Goal: Information Seeking & Learning: Learn about a topic

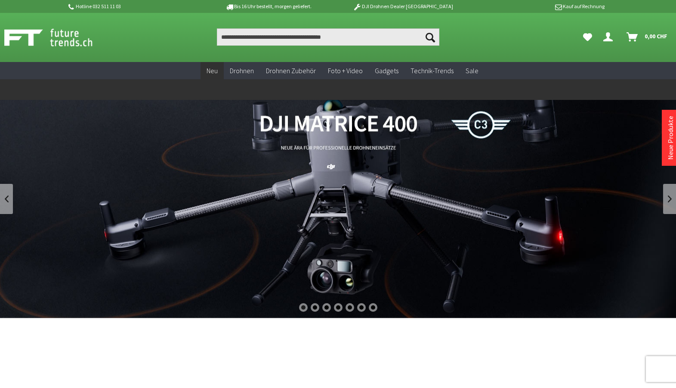
click at [211, 68] on span "Neu" at bounding box center [211, 70] width 11 height 9
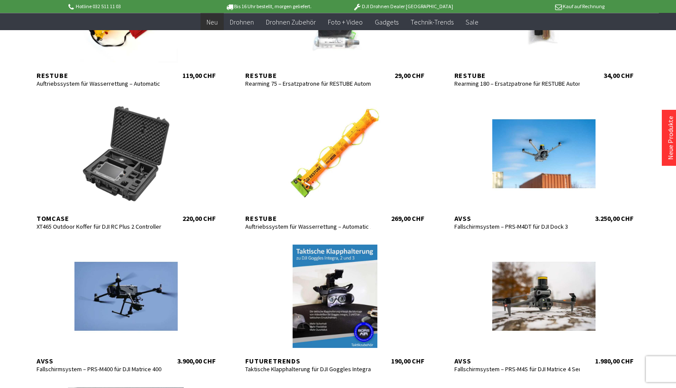
scroll to position [263, 0]
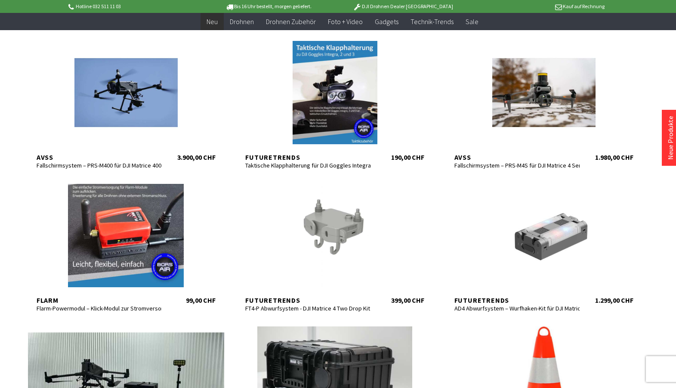
scroll to position [351, 0]
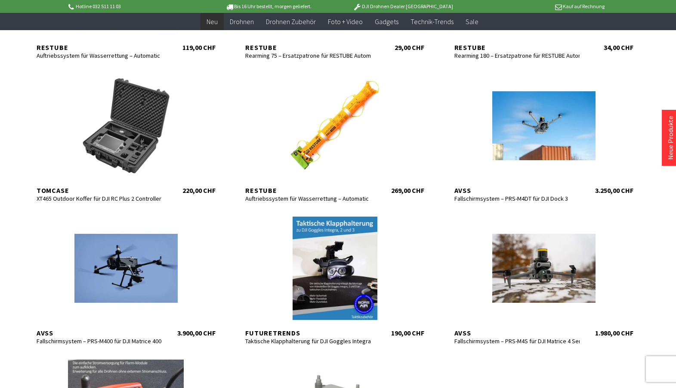
scroll to position [351, 0]
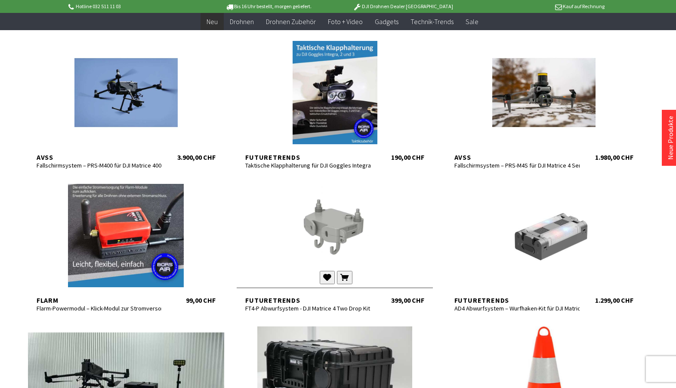
scroll to position [351, 0]
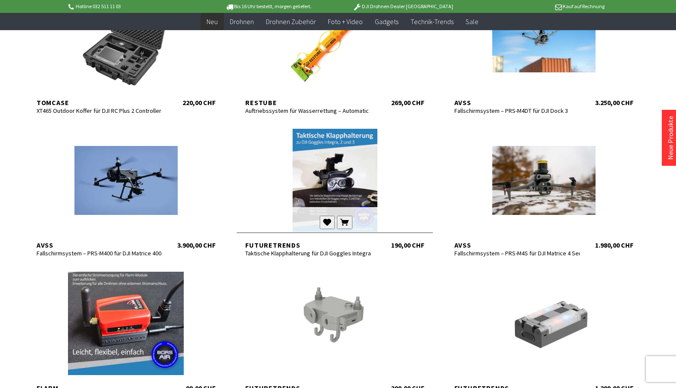
click at [347, 188] on div at bounding box center [335, 180] width 196 height 103
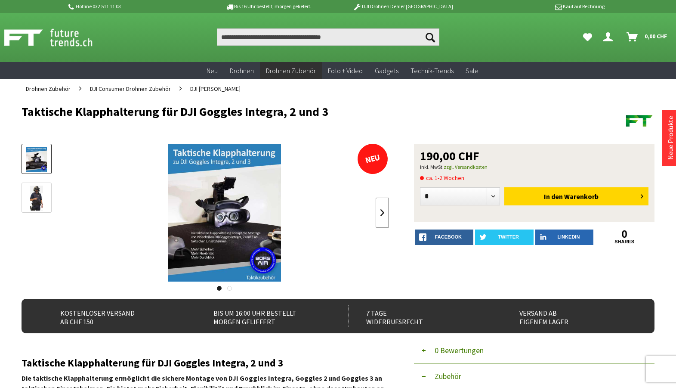
click at [382, 213] on link at bounding box center [382, 212] width 13 height 30
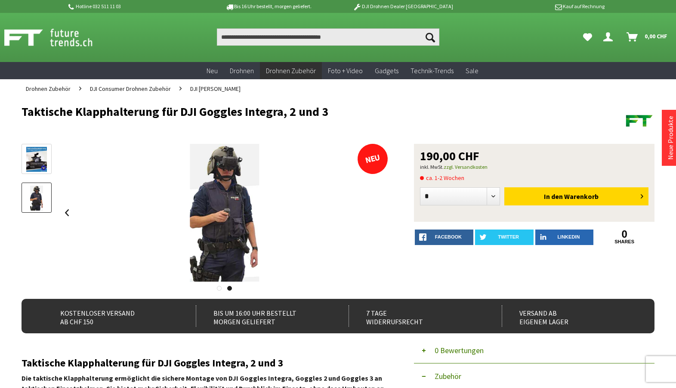
click at [219, 286] on link at bounding box center [219, 288] width 5 height 5
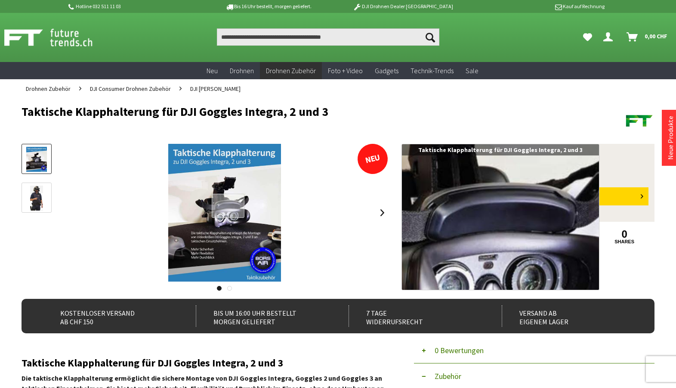
click at [228, 206] on div at bounding box center [228, 206] width 33 height 25
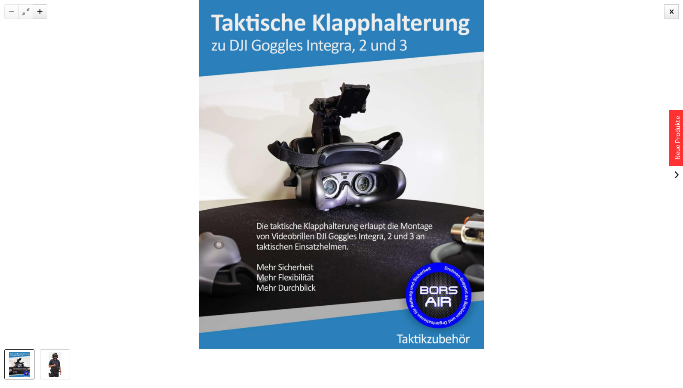
click at [58, 367] on img at bounding box center [55, 364] width 12 height 25
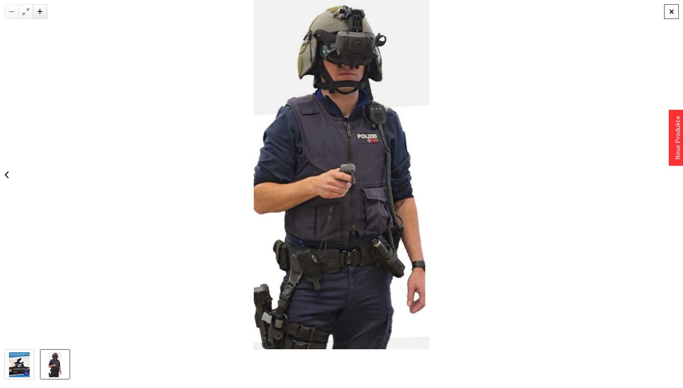
click at [673, 12] on div at bounding box center [671, 11] width 15 height 15
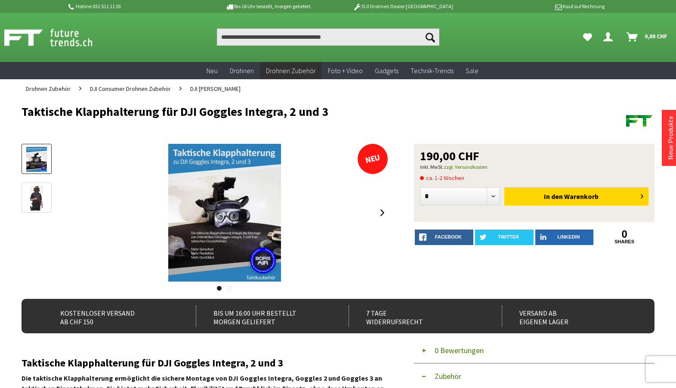
click at [214, 86] on span "DJI [PERSON_NAME]" at bounding box center [215, 89] width 50 height 8
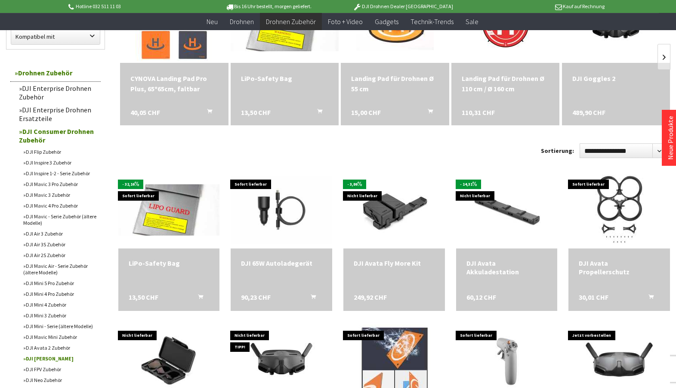
scroll to position [219, 0]
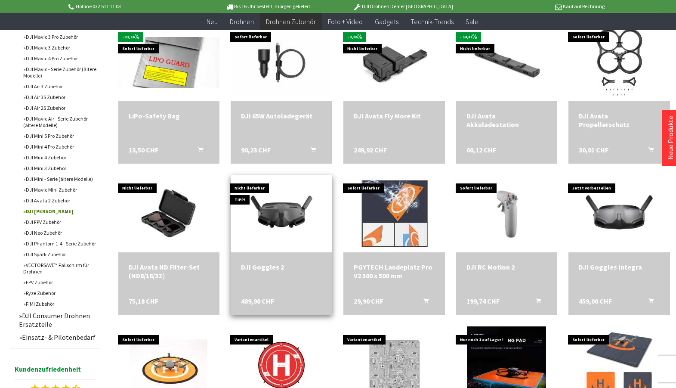
scroll to position [307, 0]
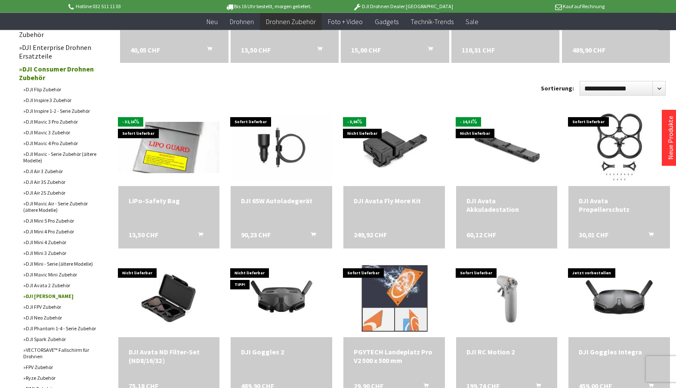
scroll to position [219, 0]
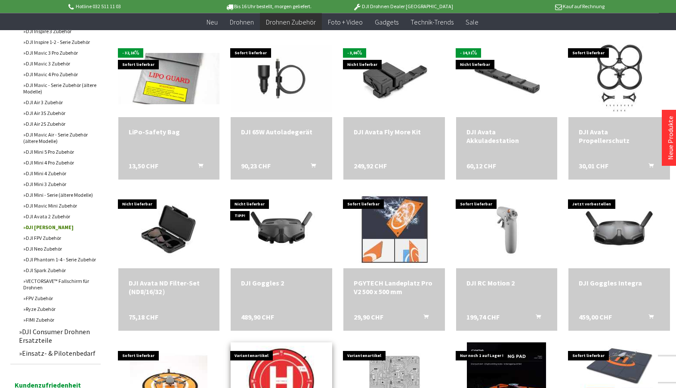
scroll to position [263, 0]
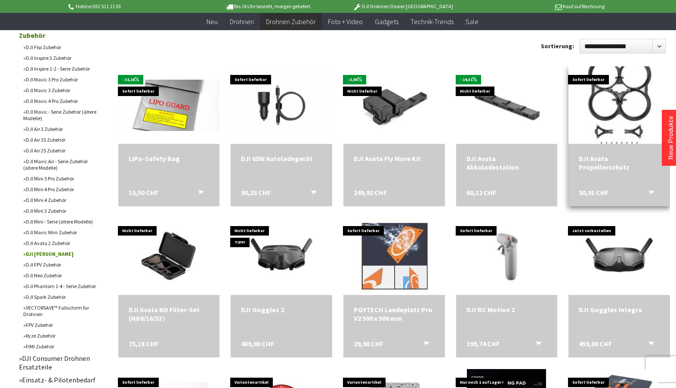
click at [615, 96] on img at bounding box center [620, 105] width 136 height 108
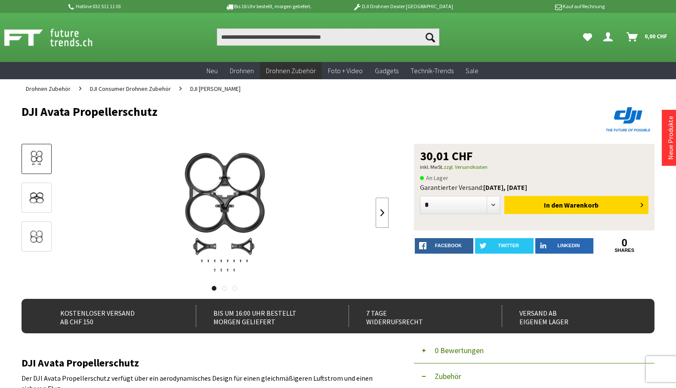
click at [385, 213] on link at bounding box center [382, 212] width 13 height 30
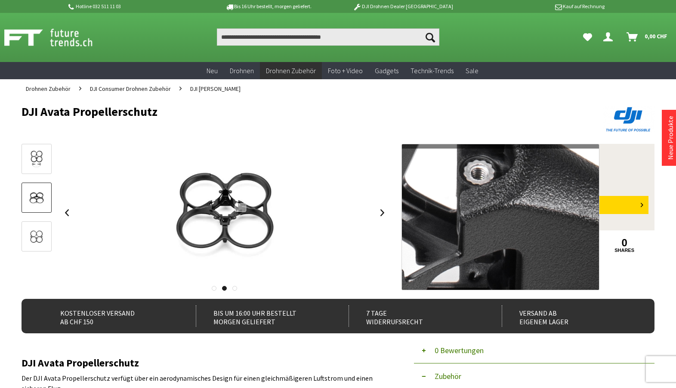
click at [240, 207] on div at bounding box center [240, 207] width 12 height 9
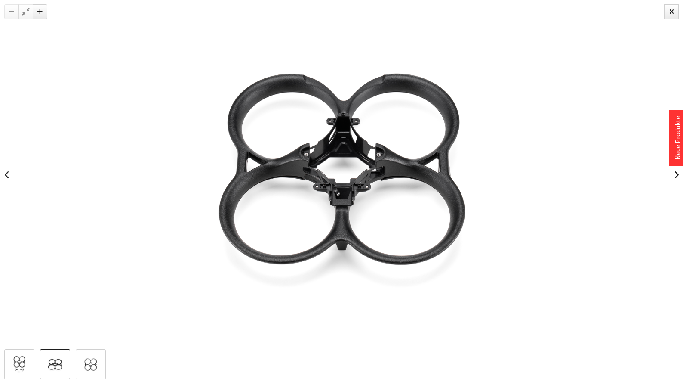
click at [67, 365] on img at bounding box center [55, 364] width 25 height 20
click at [96, 367] on img at bounding box center [90, 364] width 25 height 20
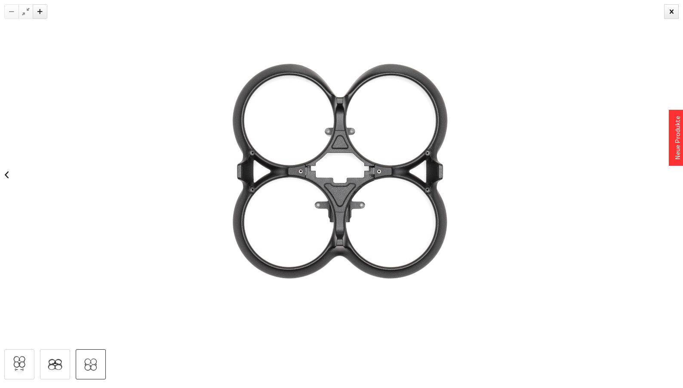
click at [18, 362] on img at bounding box center [19, 364] width 25 height 20
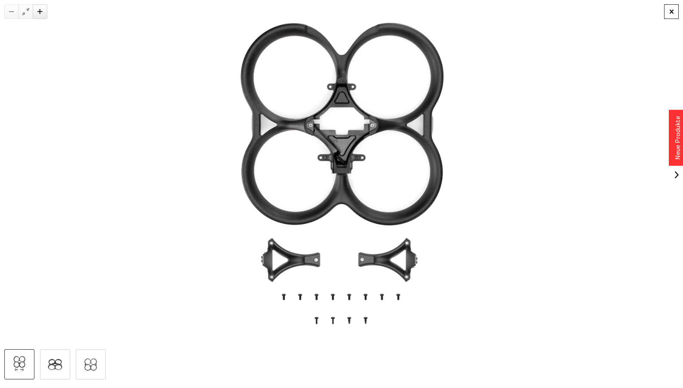
click at [666, 13] on div at bounding box center [671, 11] width 15 height 15
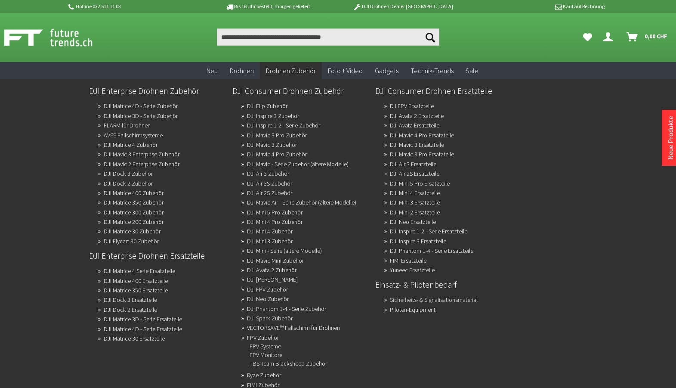
click at [452, 299] on link "Sicherheits- & Signalisationsmaterial" at bounding box center [434, 299] width 88 height 12
